Goal: Navigation & Orientation: Understand site structure

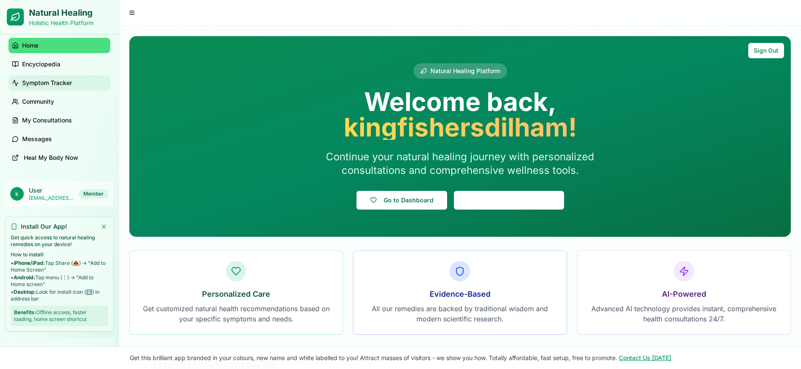
click at [38, 82] on span "Symptom Tracker" at bounding box center [47, 83] width 50 height 9
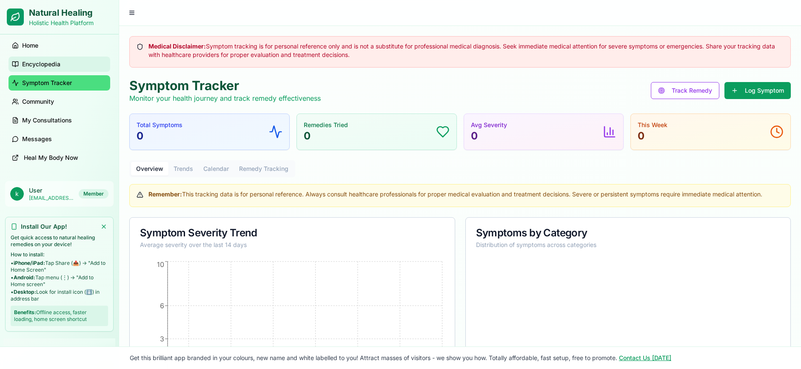
click at [38, 60] on span "Encyclopedia" at bounding box center [41, 64] width 38 height 9
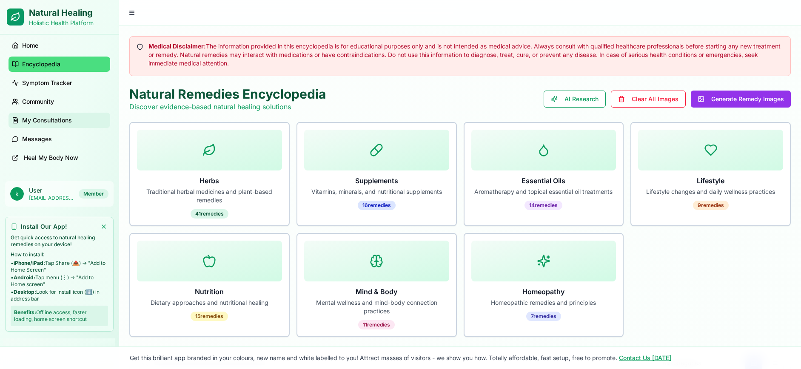
click at [42, 117] on span "My Consultations" at bounding box center [47, 120] width 50 height 9
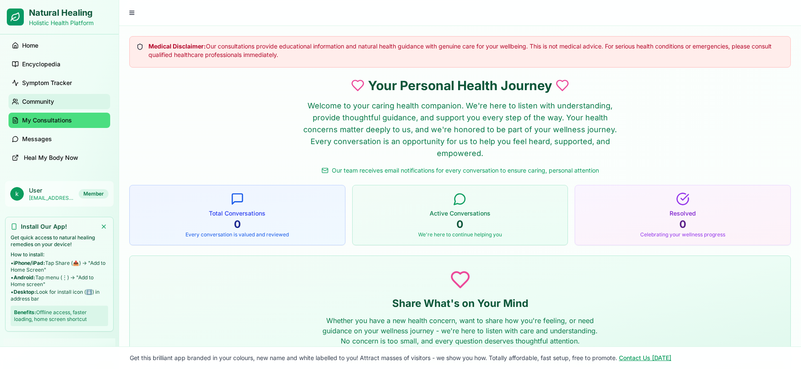
click at [42, 103] on span "Community" at bounding box center [38, 101] width 32 height 9
